Goal: Task Accomplishment & Management: Manage account settings

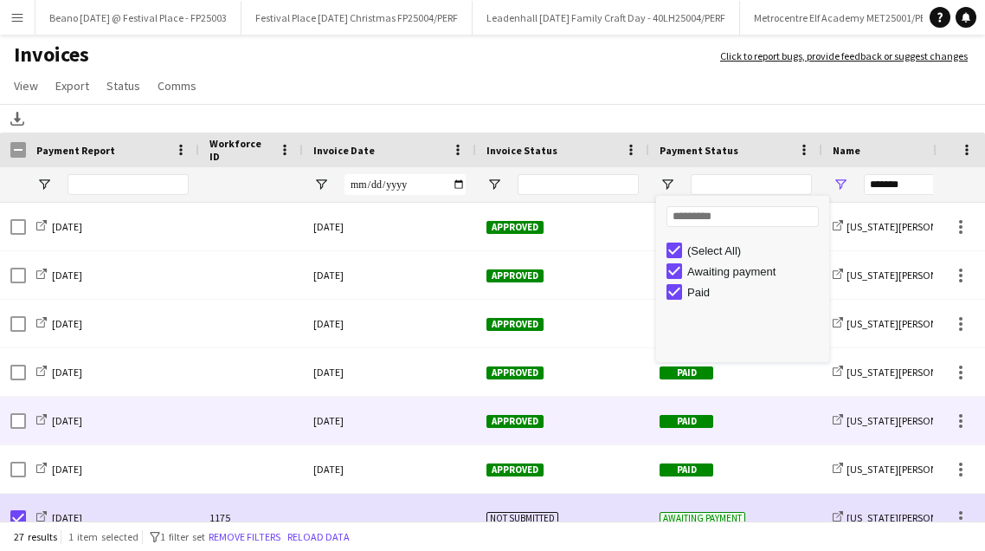
scroll to position [180, 0]
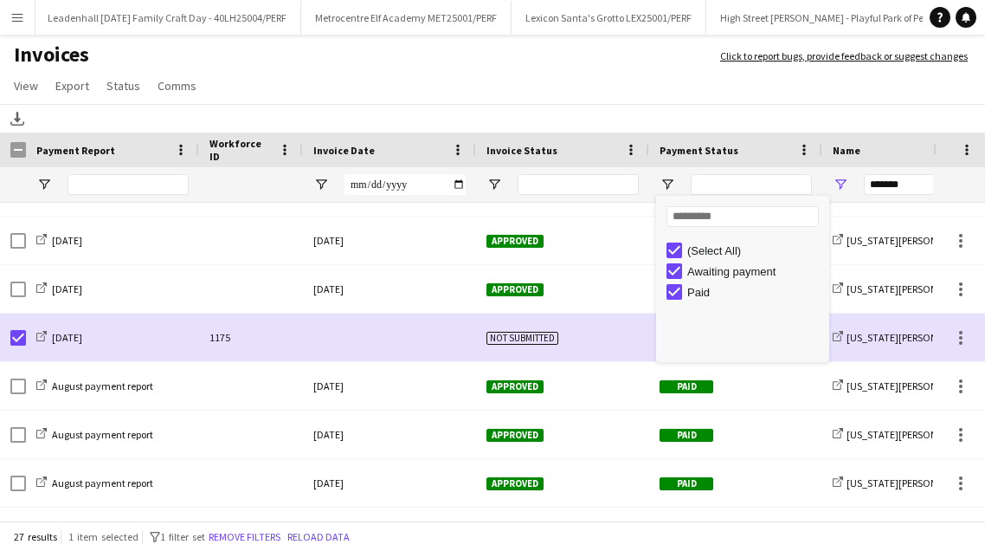
click at [674, 93] on app-page-menu "View Customise view Customise filters Reset Filters Reset View Reset All Export…" at bounding box center [492, 87] width 985 height 33
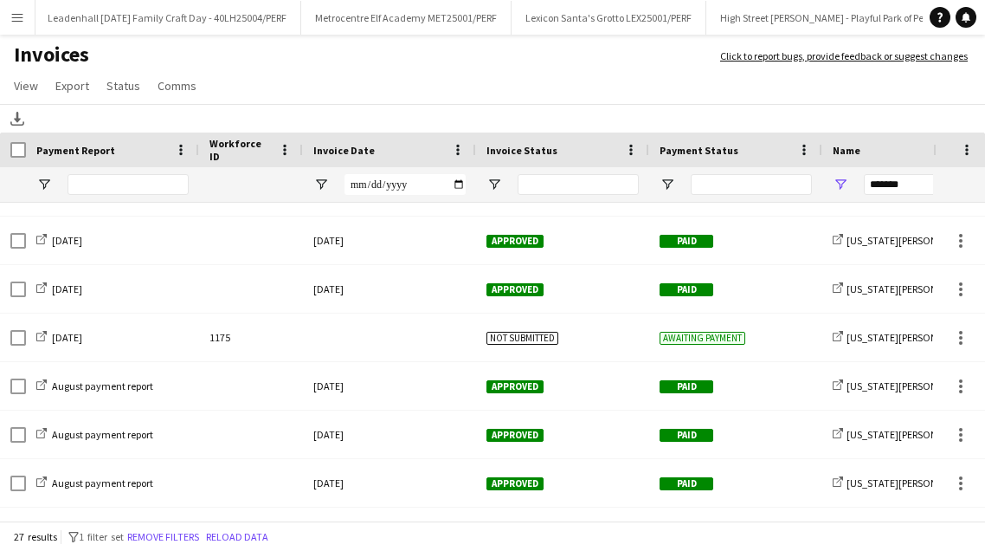
click at [20, 25] on button "Menu" at bounding box center [17, 17] width 35 height 35
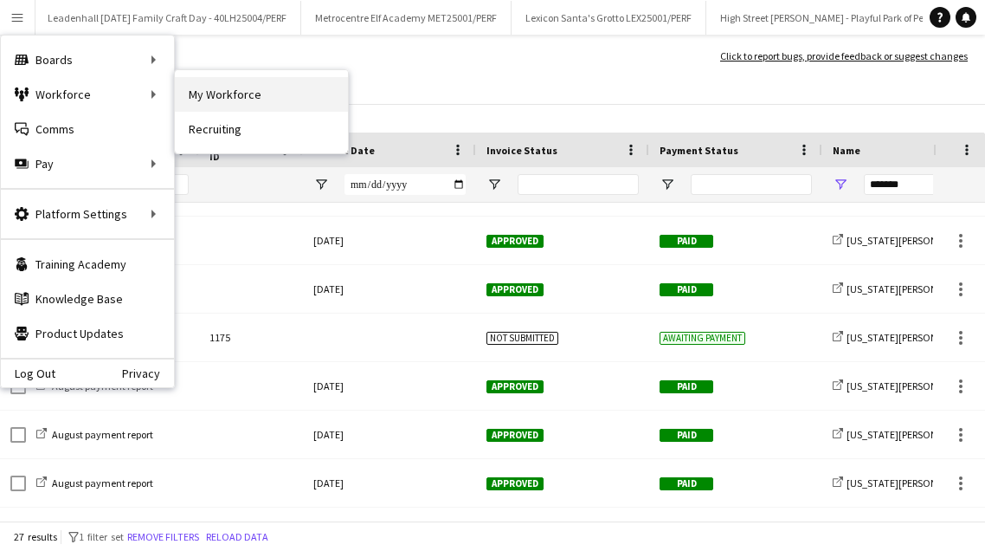
click at [270, 103] on link "My Workforce" at bounding box center [261, 94] width 173 height 35
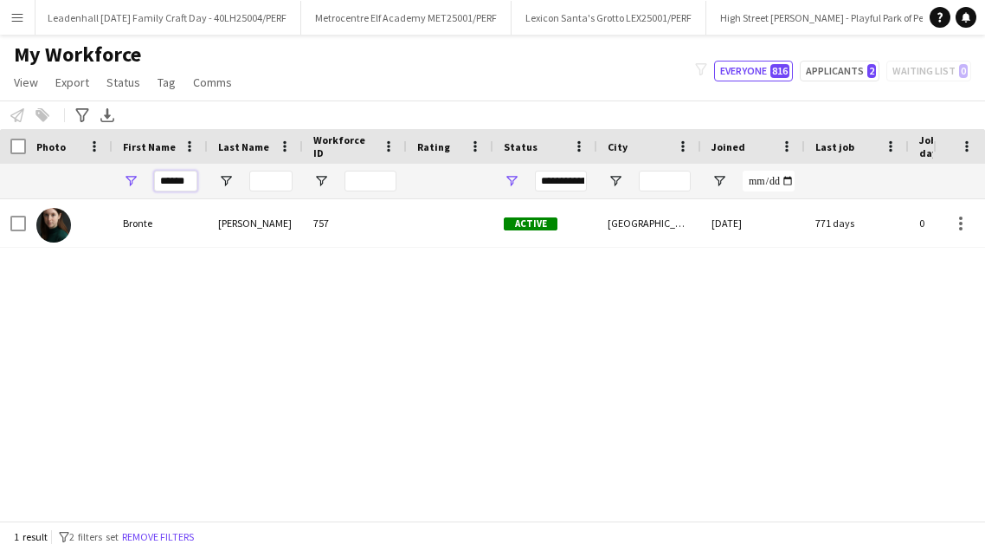
drag, startPoint x: 194, startPoint y: 179, endPoint x: 117, endPoint y: 179, distance: 77.1
click at [117, 179] on div "******" at bounding box center [160, 181] width 95 height 35
type input "******"
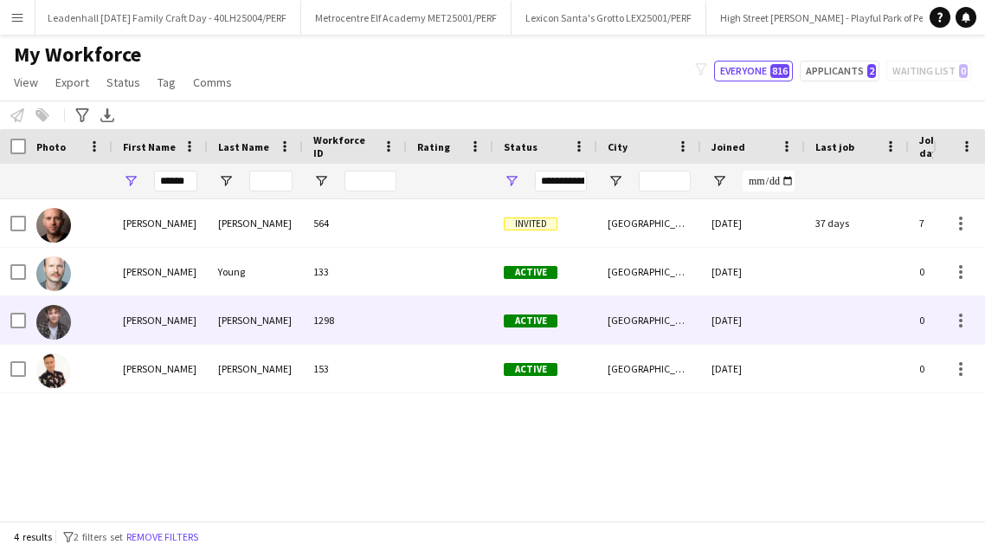
click at [233, 322] on div "[PERSON_NAME]" at bounding box center [255, 320] width 95 height 48
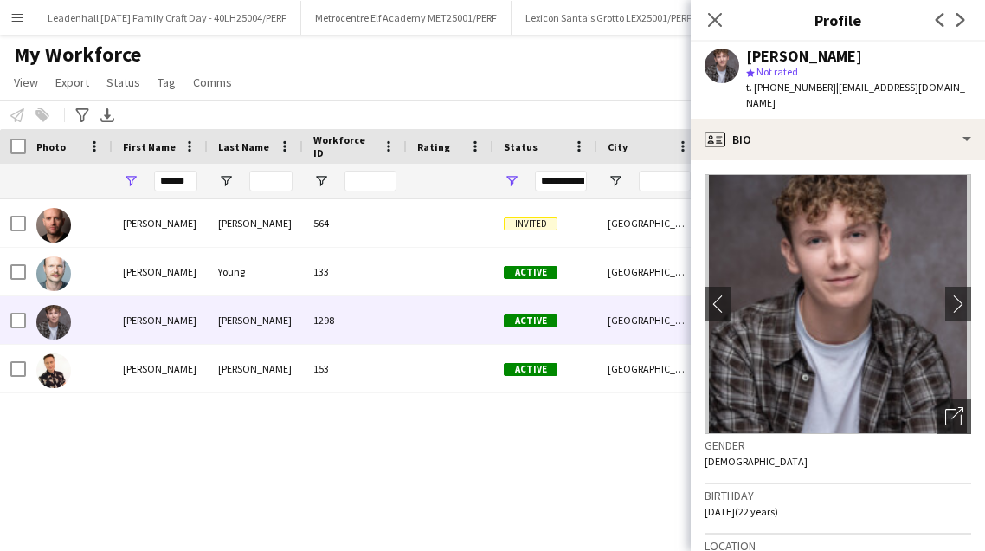
click at [725, 17] on div "Close pop-in" at bounding box center [715, 20] width 48 height 40
click at [717, 10] on app-icon "Close pop-in" at bounding box center [715, 20] width 25 height 25
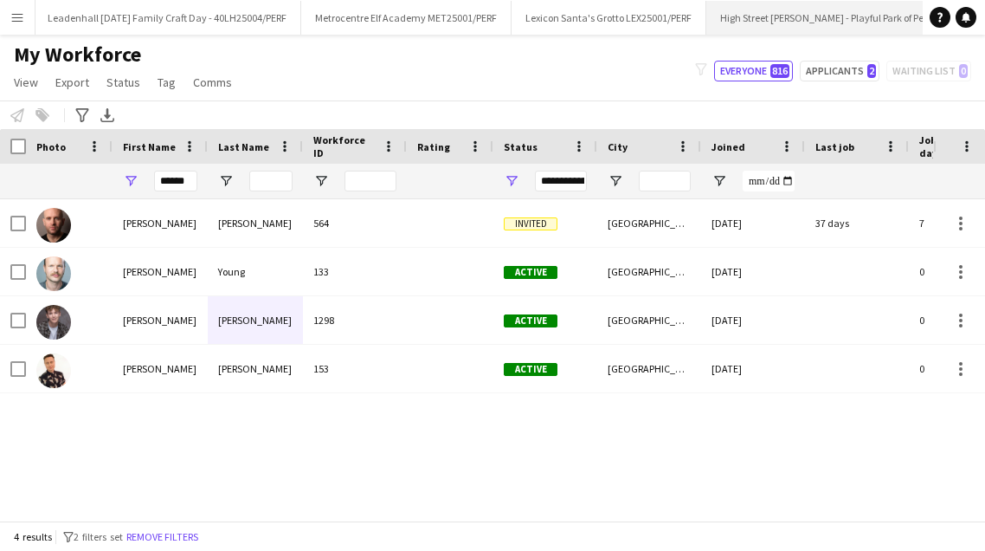
click at [814, 10] on button "High Street [PERSON_NAME] - Playful Park of Peculiar - HSK25001/PERF Close" at bounding box center [872, 18] width 333 height 34
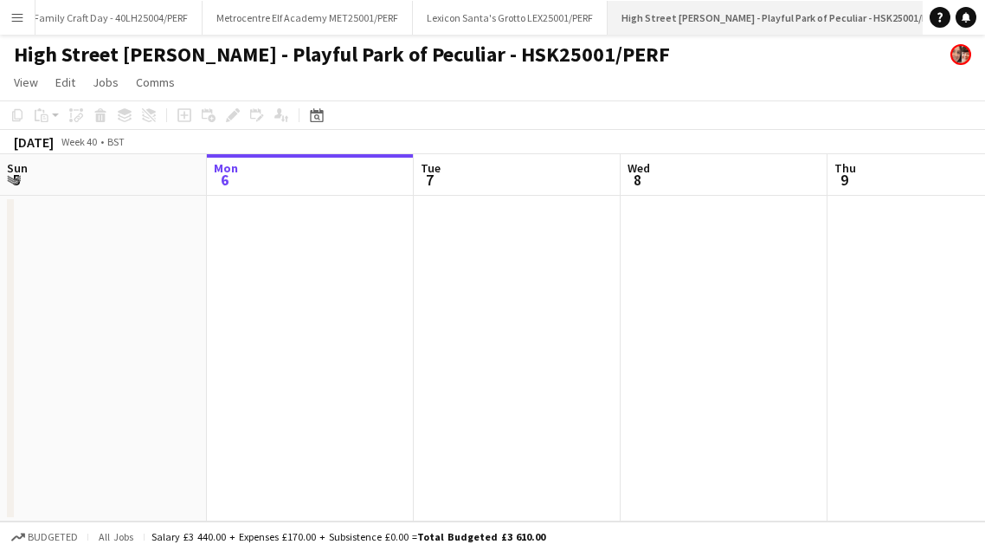
scroll to position [0, 559]
click at [926, 5] on app-icon "Close" at bounding box center [929, 7] width 7 height 7
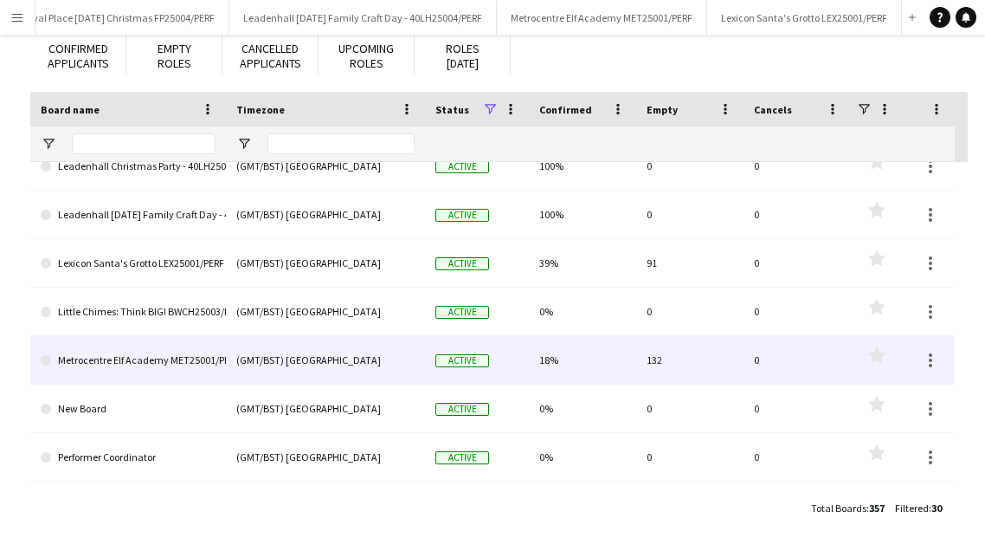
scroll to position [990, 0]
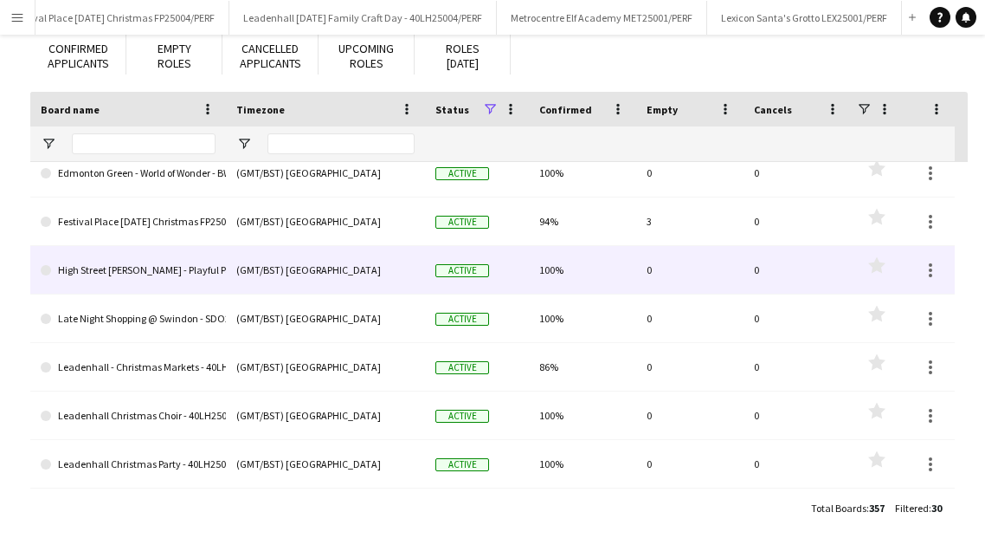
click at [209, 275] on link "High Street [PERSON_NAME] - Playful Park of Peculiar - HSK25001/PERF" at bounding box center [128, 270] width 175 height 48
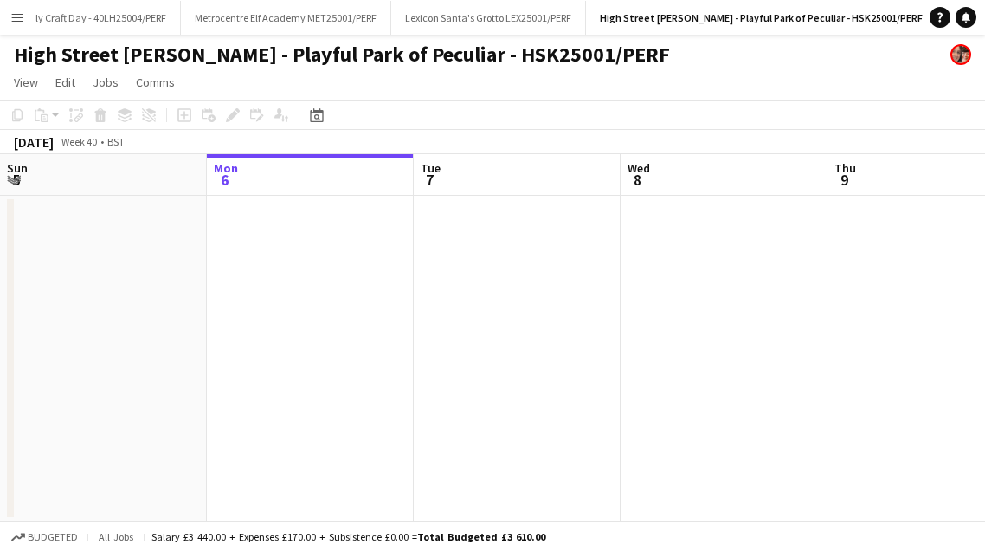
click at [561, 306] on app-date-cell at bounding box center [517, 359] width 207 height 326
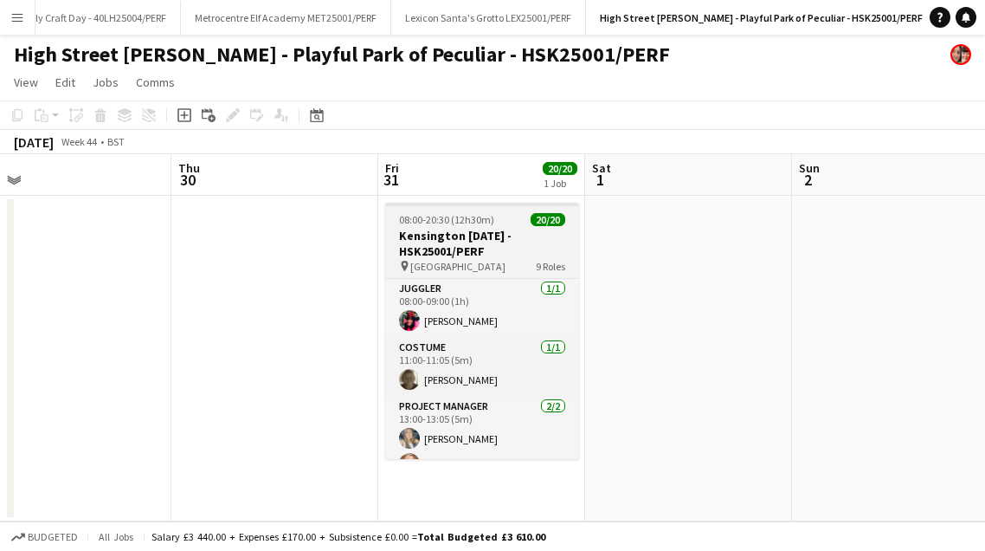
click at [497, 236] on h3 "Kensington [DATE] - HSK25001/PERF" at bounding box center [482, 243] width 194 height 31
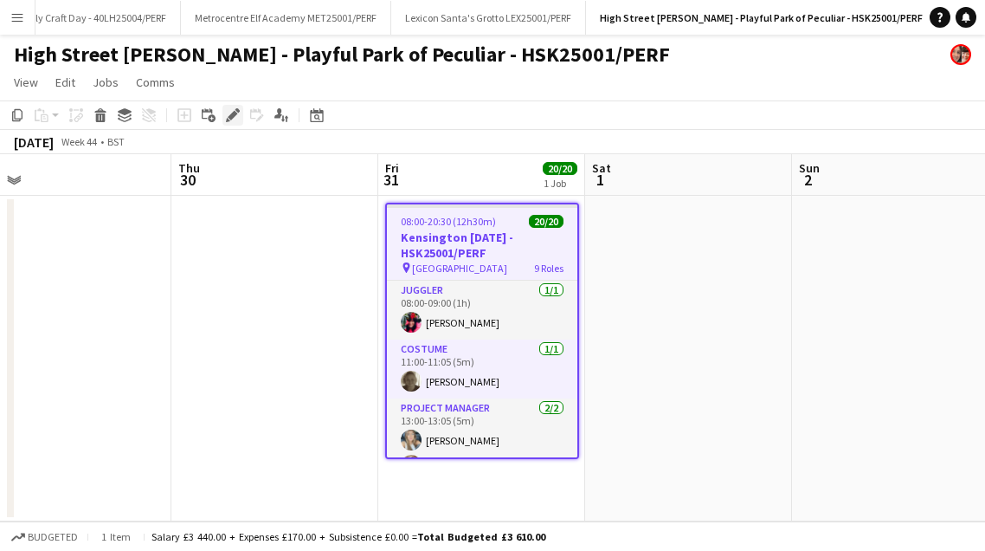
click at [232, 113] on icon at bounding box center [233, 116] width 10 height 10
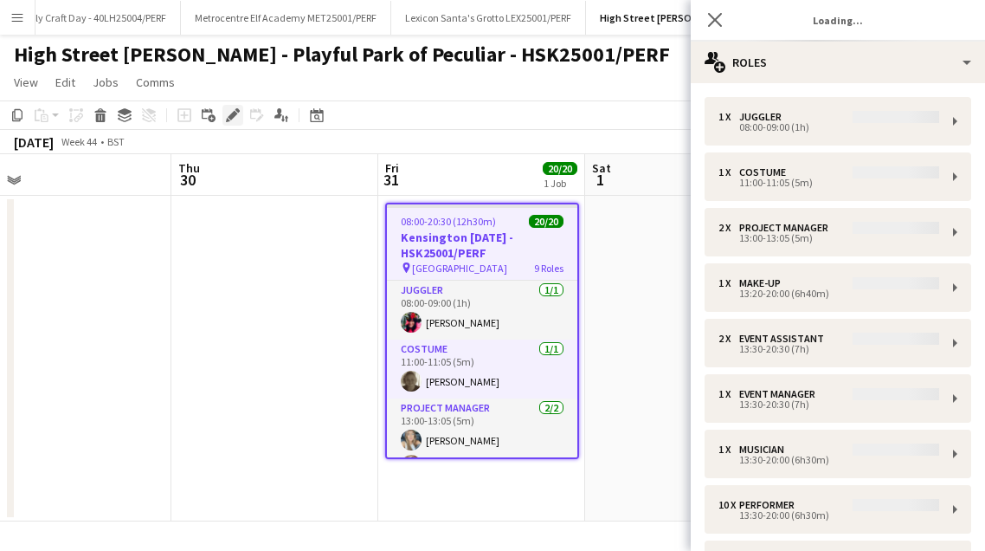
type input "**********"
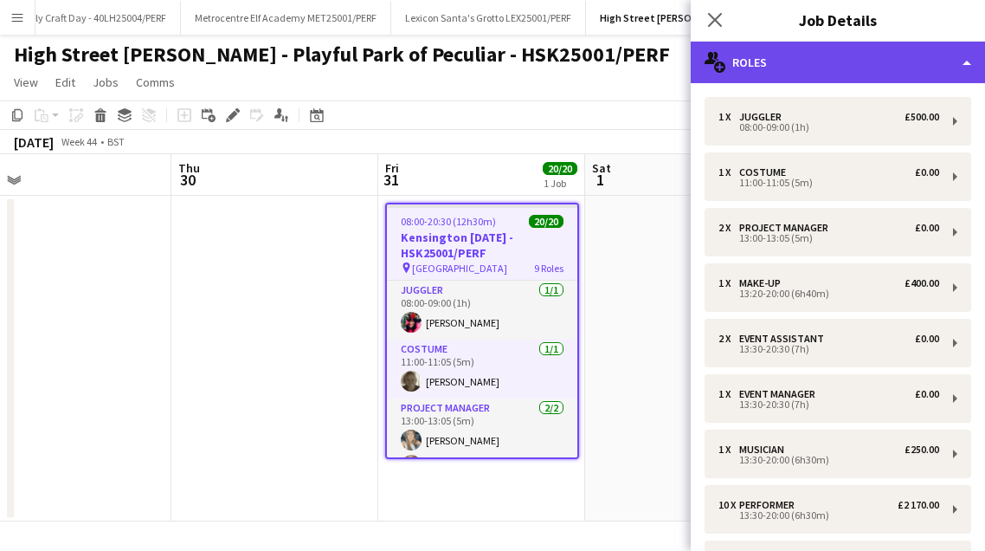
click at [950, 51] on div "multiple-users-add Roles" at bounding box center [838, 63] width 294 height 42
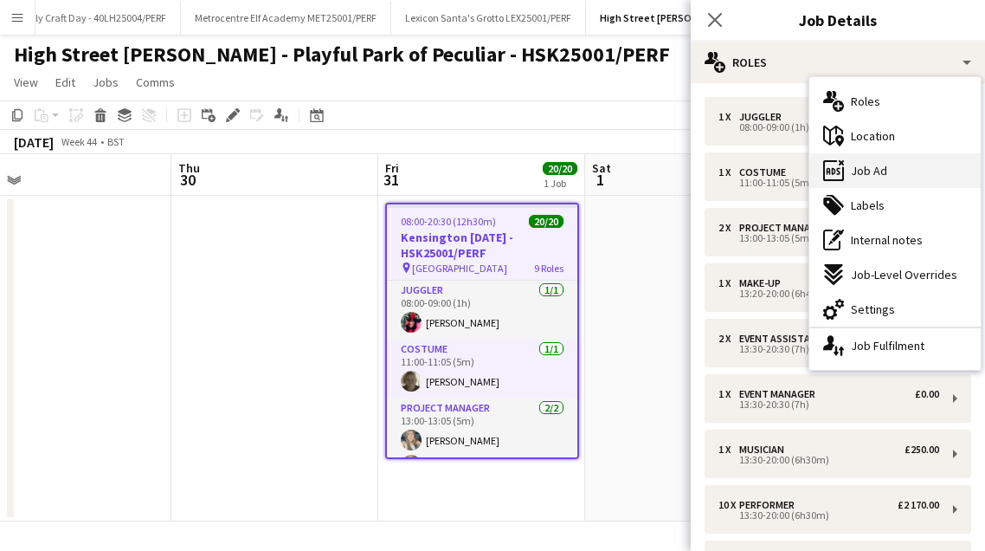
click at [887, 165] on div "ads-window Job Ad" at bounding box center [894, 170] width 171 height 35
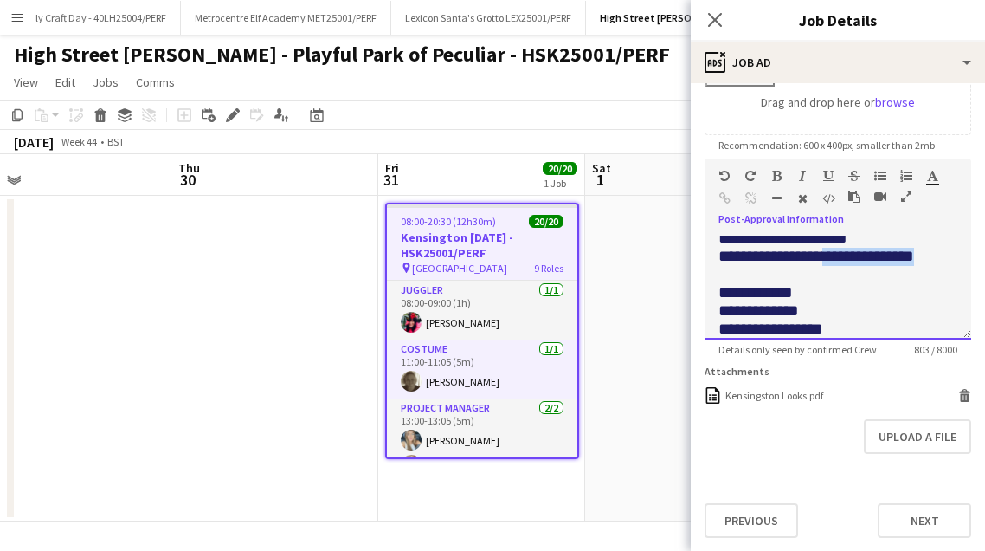
drag, startPoint x: 950, startPoint y: 267, endPoint x: 841, endPoint y: 263, distance: 109.1
click at [841, 263] on span "**********" at bounding box center [817, 256] width 196 height 16
click at [710, 21] on icon "Close pop-in" at bounding box center [714, 19] width 16 height 16
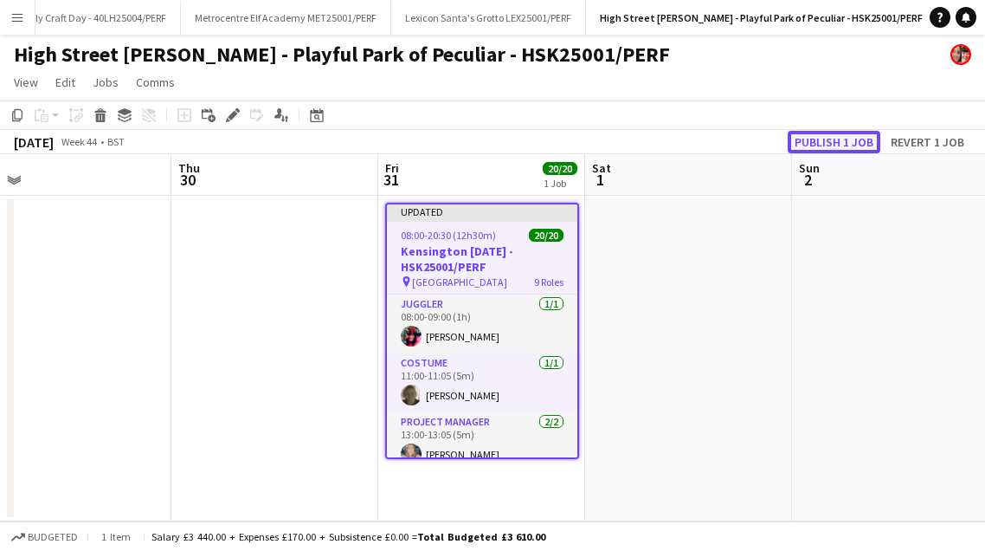
click at [836, 140] on button "Publish 1 job" at bounding box center [834, 142] width 93 height 23
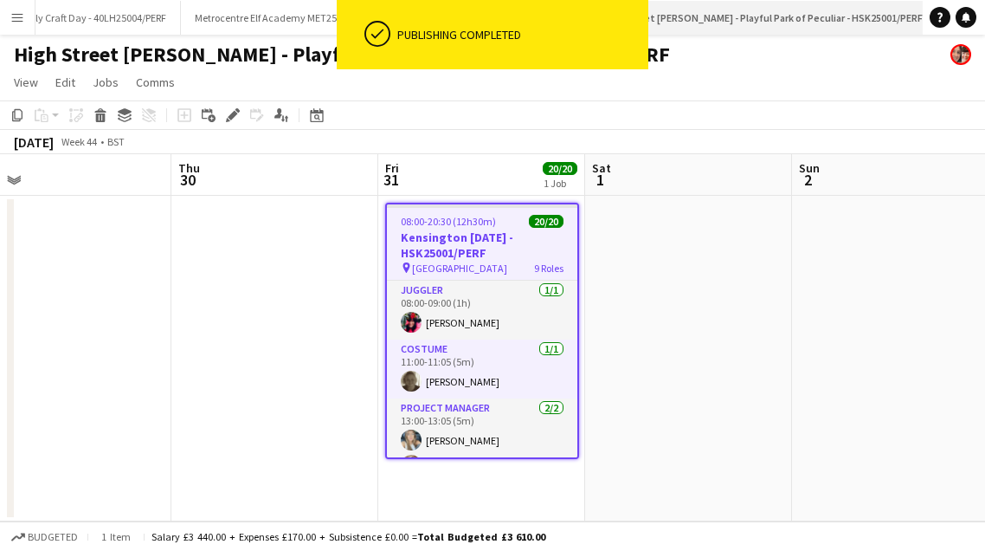
click at [926, 7] on app-icon "Close" at bounding box center [929, 7] width 7 height 7
